Goal: Task Accomplishment & Management: Use online tool/utility

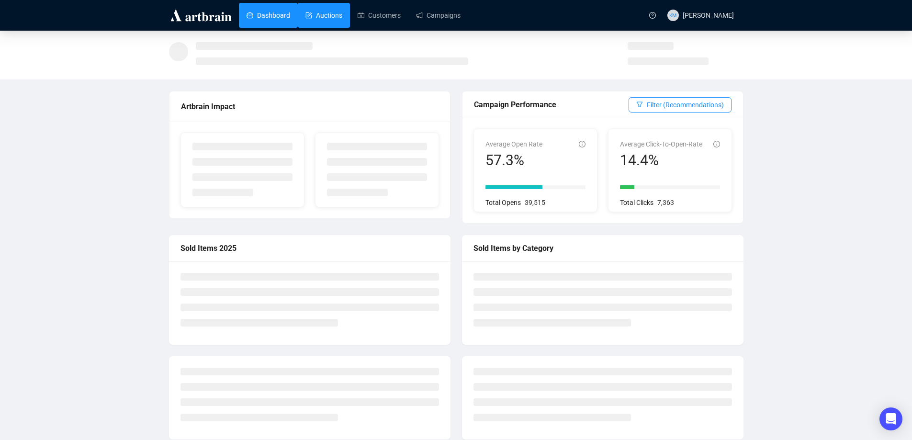
click at [313, 14] on link "Auctions" at bounding box center [323, 15] width 37 height 25
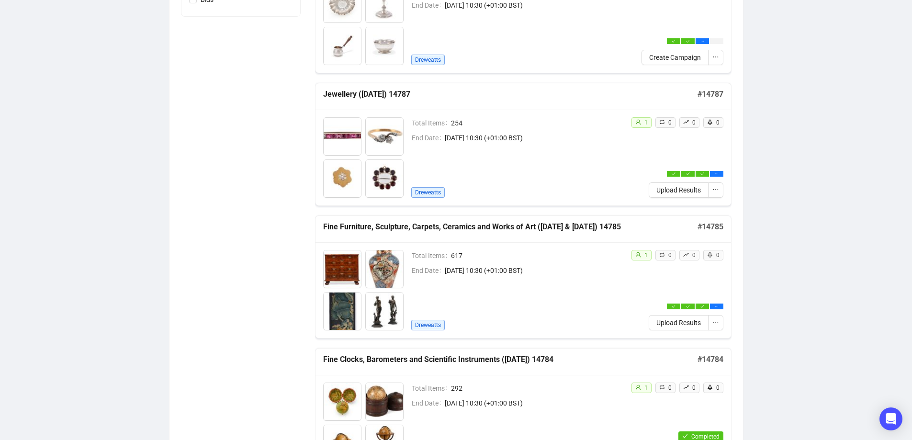
scroll to position [335, 0]
click at [685, 325] on span "Upload Results" at bounding box center [678, 322] width 44 height 11
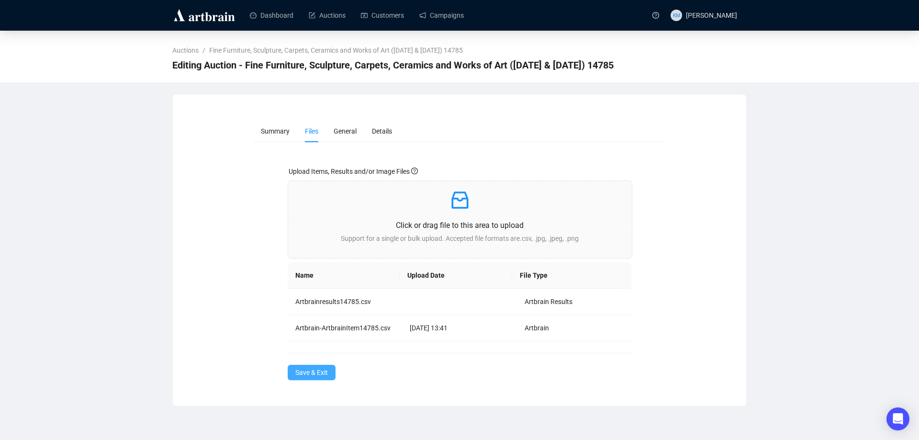
click at [319, 371] on span "Save & Exit" at bounding box center [311, 372] width 33 height 11
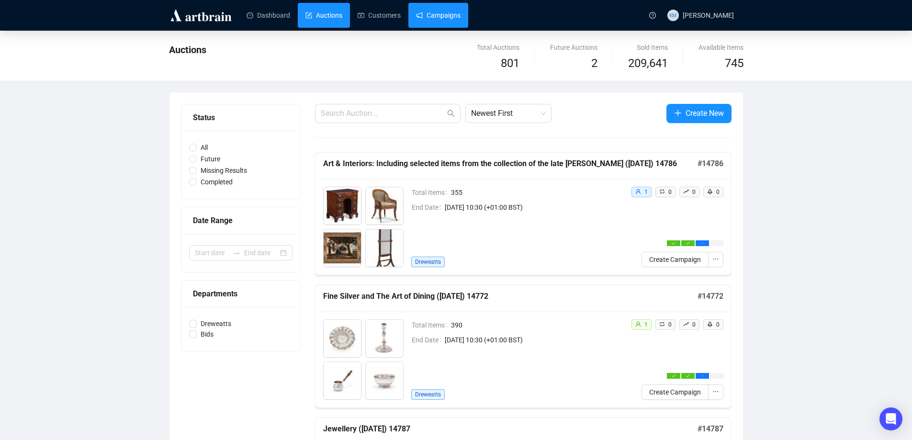
click at [437, 11] on link "Campaigns" at bounding box center [438, 15] width 44 height 25
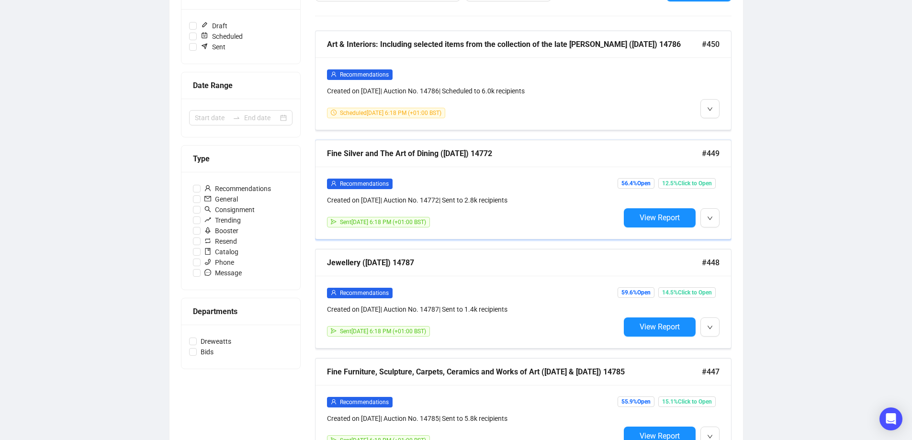
scroll to position [191, 0]
